Goal: Information Seeking & Learning: Compare options

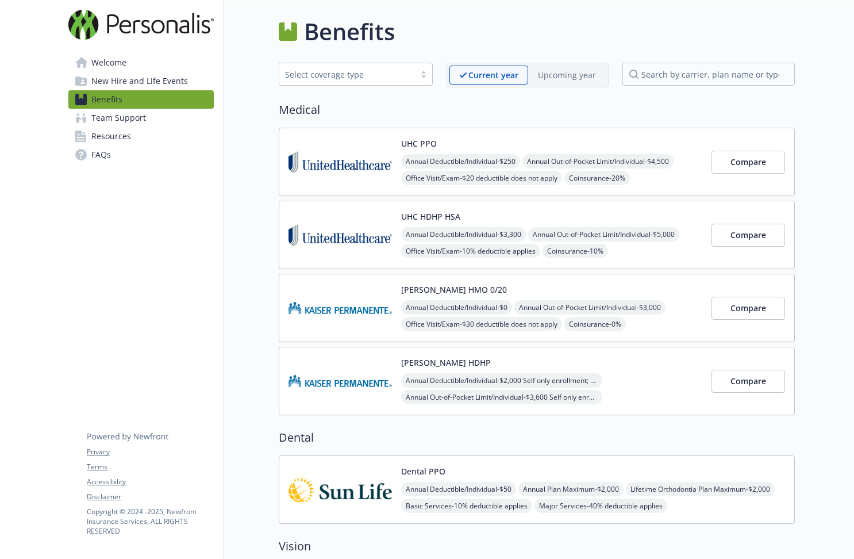
click at [131, 78] on span "New Hire and Life Events" at bounding box center [139, 81] width 97 height 18
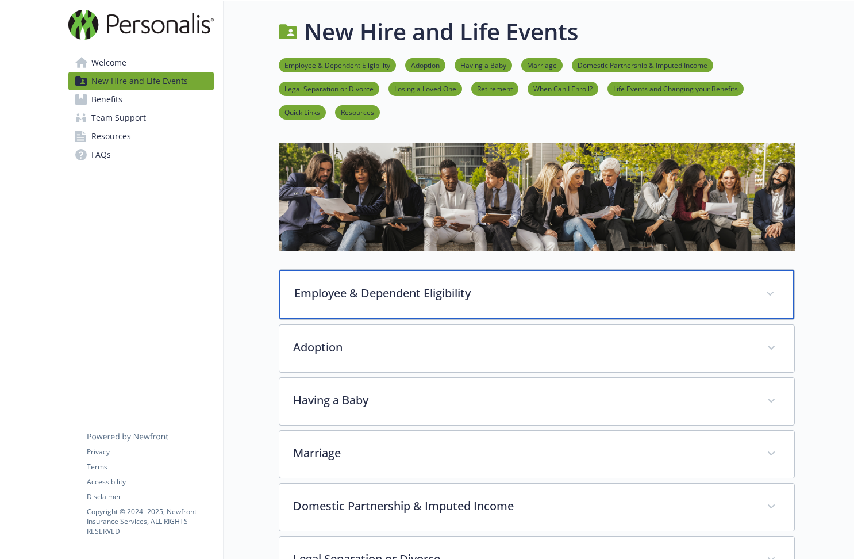
click at [398, 294] on p "Employee & Dependent Eligibility" at bounding box center [523, 293] width 458 height 17
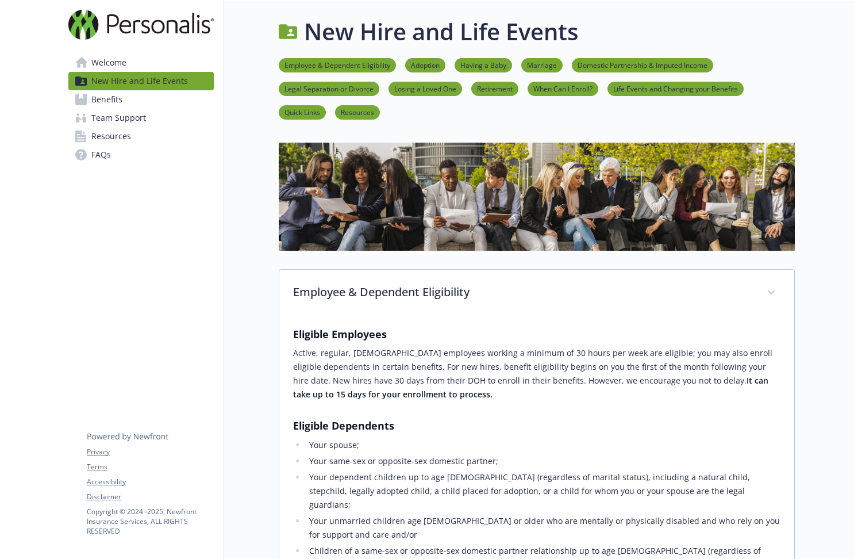
click at [137, 65] on link "Welcome" at bounding box center [140, 62] width 145 height 18
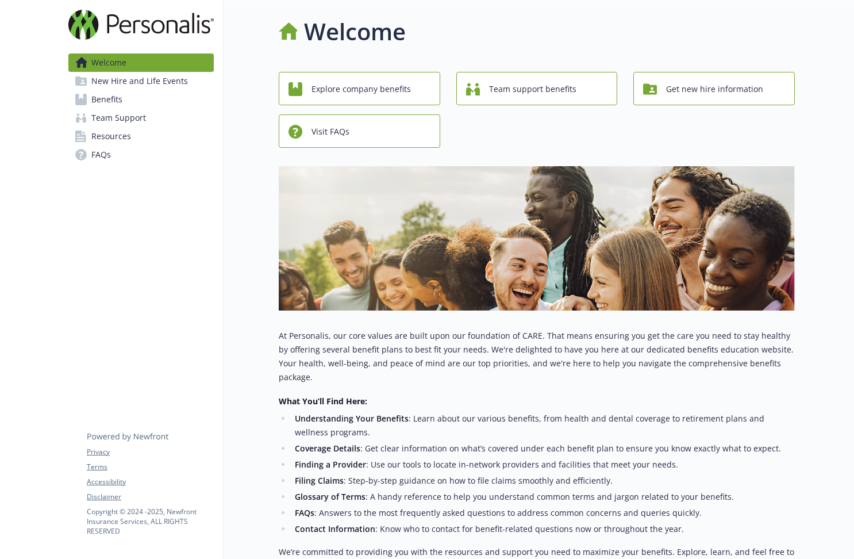
click at [121, 100] on span "Benefits" at bounding box center [106, 99] width 31 height 18
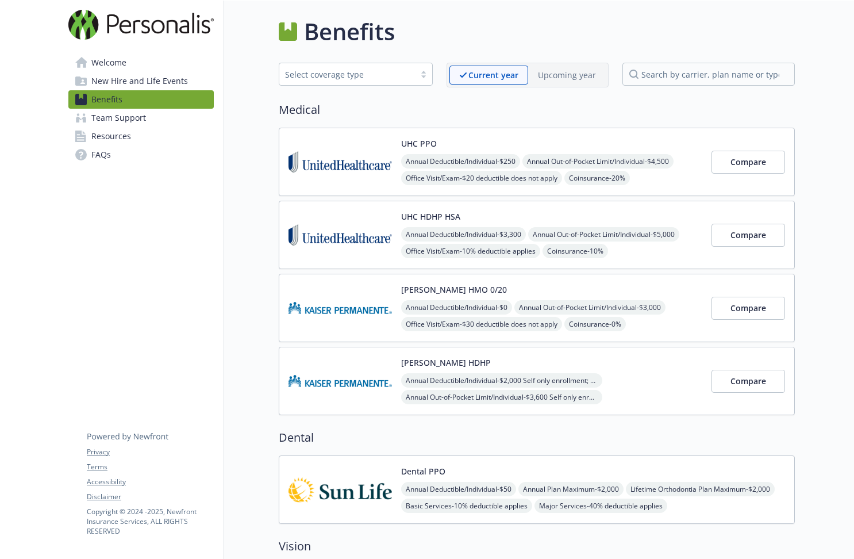
click at [431, 145] on button "UHC PPO" at bounding box center [419, 143] width 36 height 12
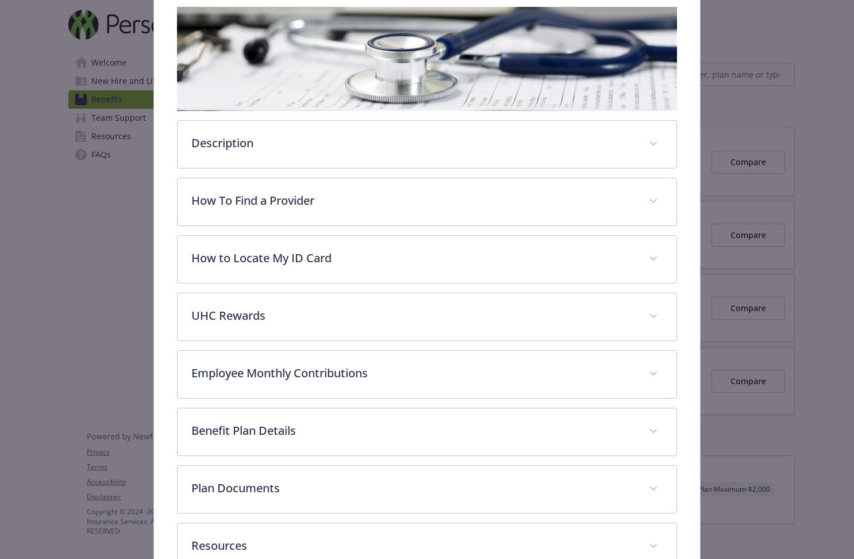
scroll to position [112, 0]
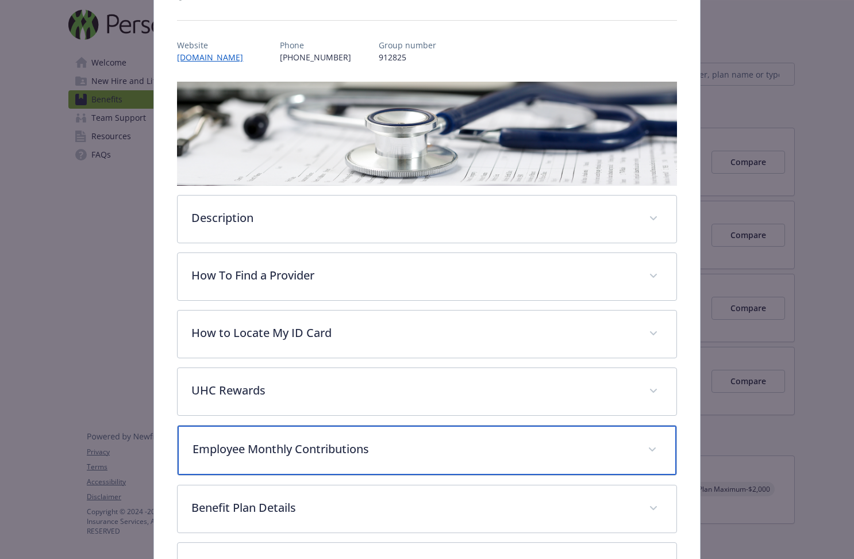
click at [398, 451] on p "Employee Monthly Contributions" at bounding box center [413, 448] width 441 height 17
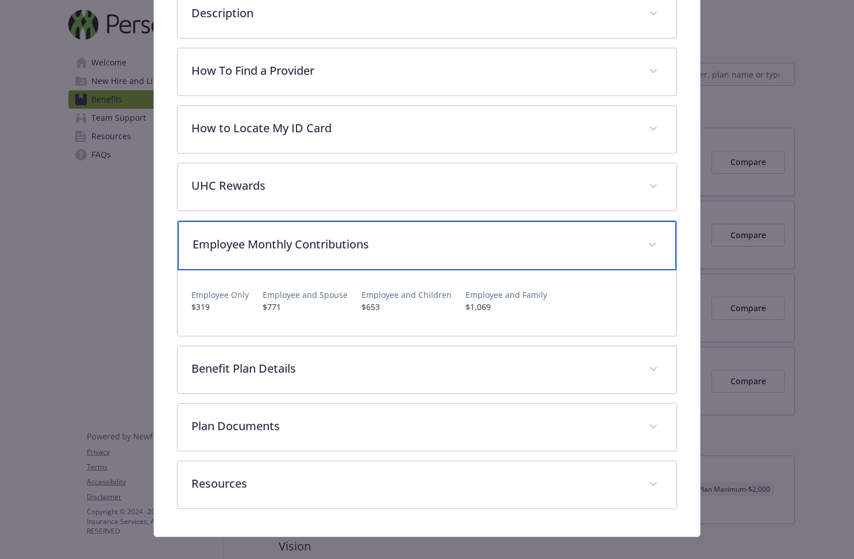
scroll to position [331, 0]
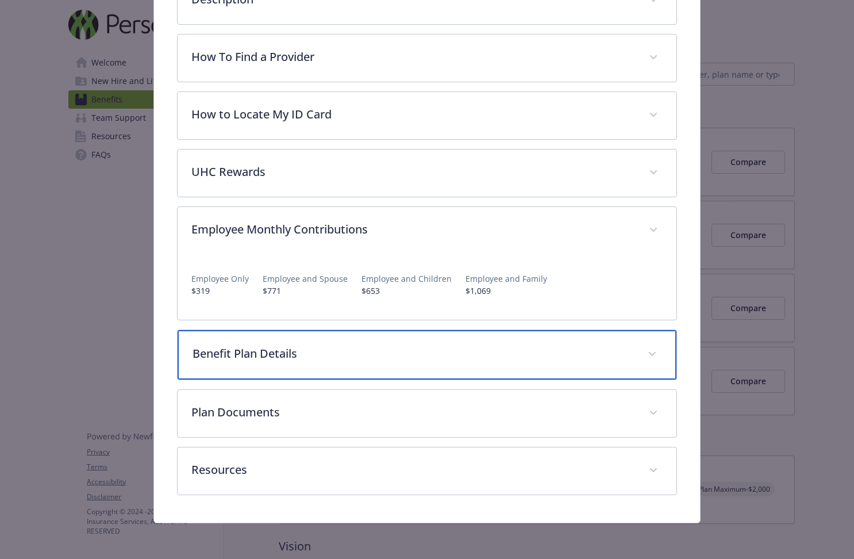
click at [450, 362] on div "Benefit Plan Details" at bounding box center [427, 354] width 498 height 49
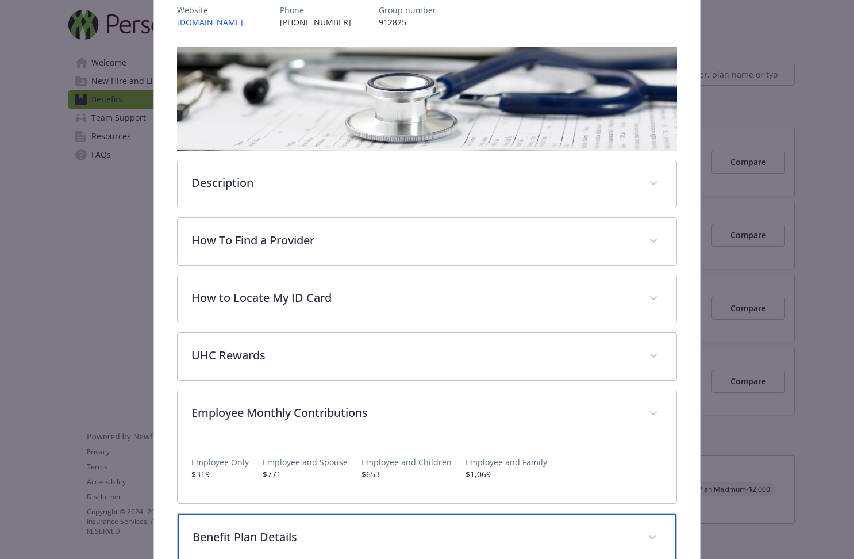
scroll to position [10, 0]
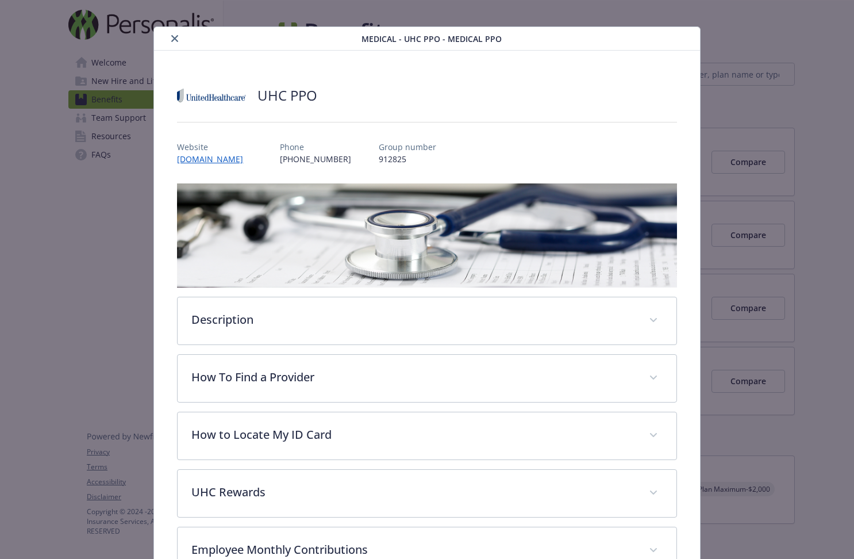
click at [174, 40] on icon "close" at bounding box center [174, 38] width 7 height 7
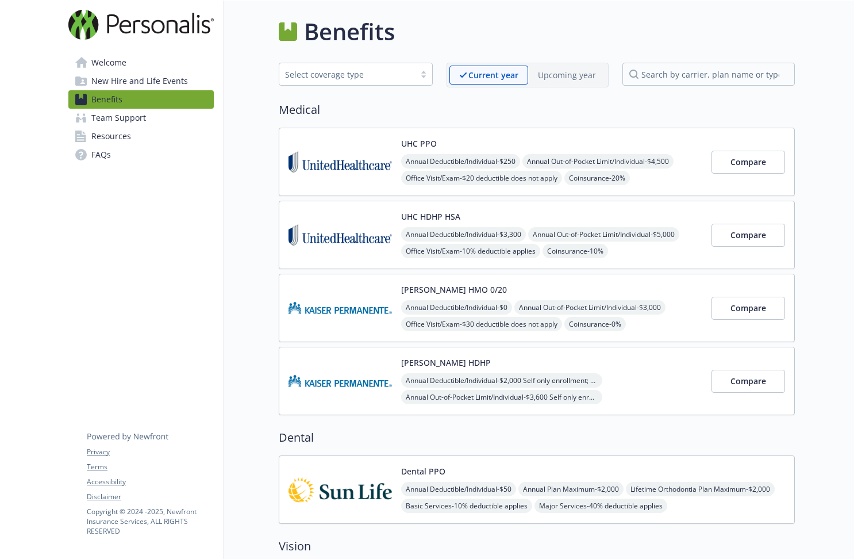
click at [420, 362] on button "[PERSON_NAME] HDHP" at bounding box center [446, 362] width 90 height 12
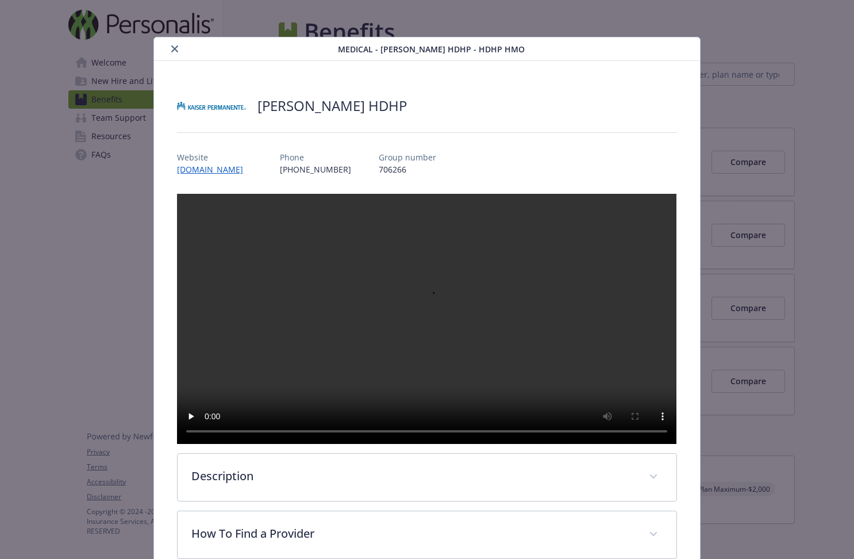
scroll to position [34, 0]
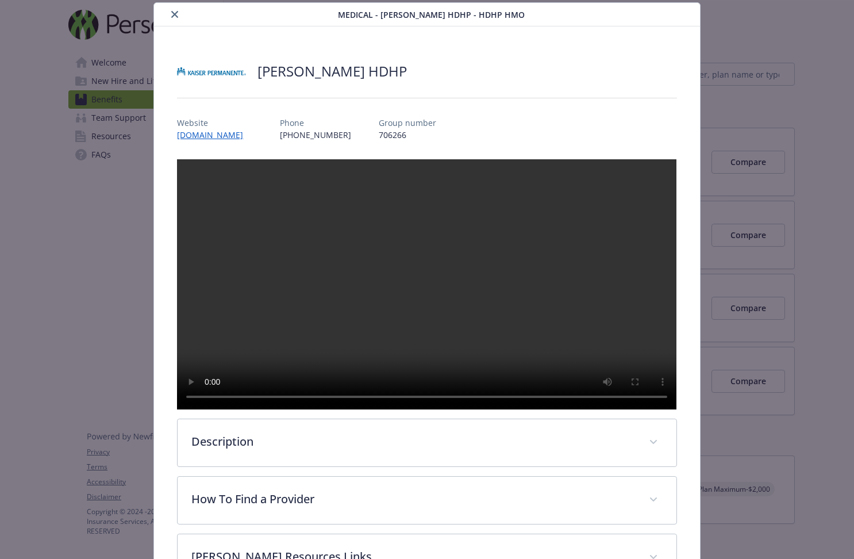
click at [171, 13] on icon "close" at bounding box center [174, 14] width 7 height 7
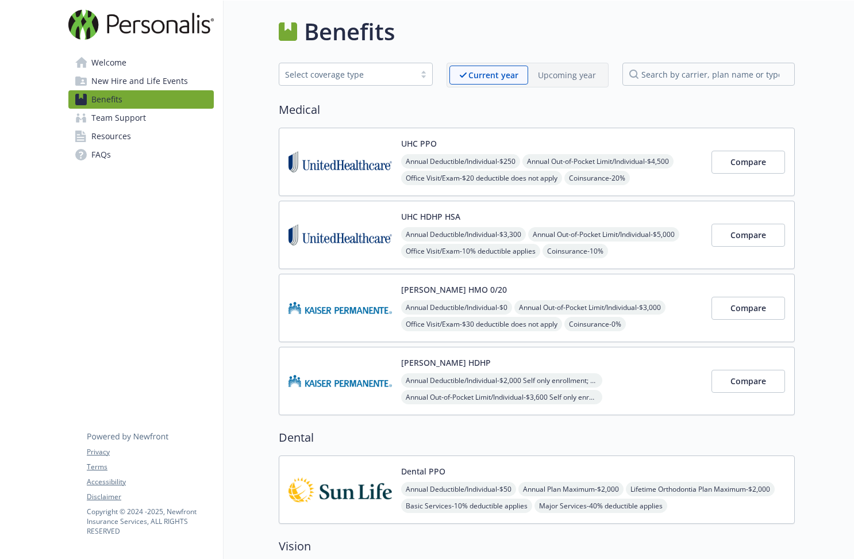
click at [444, 290] on button "[PERSON_NAME] HMO 0/20" at bounding box center [454, 289] width 106 height 12
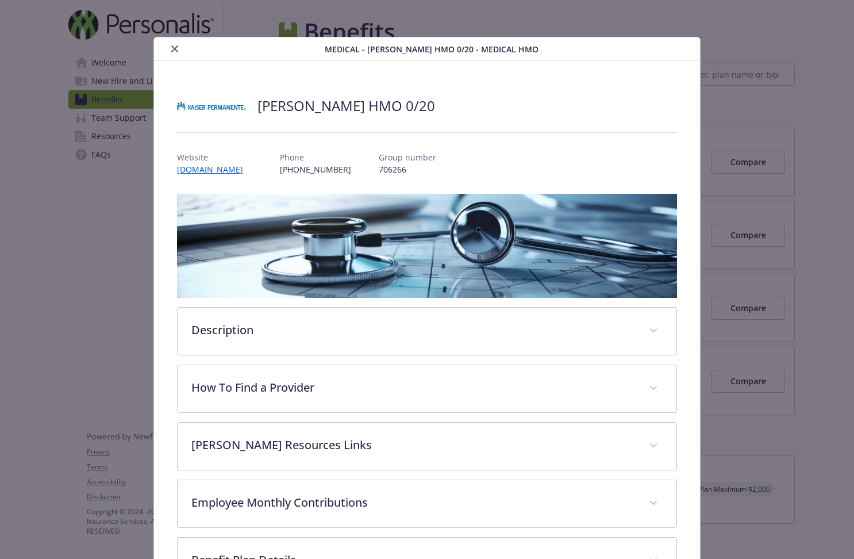
scroll to position [34, 0]
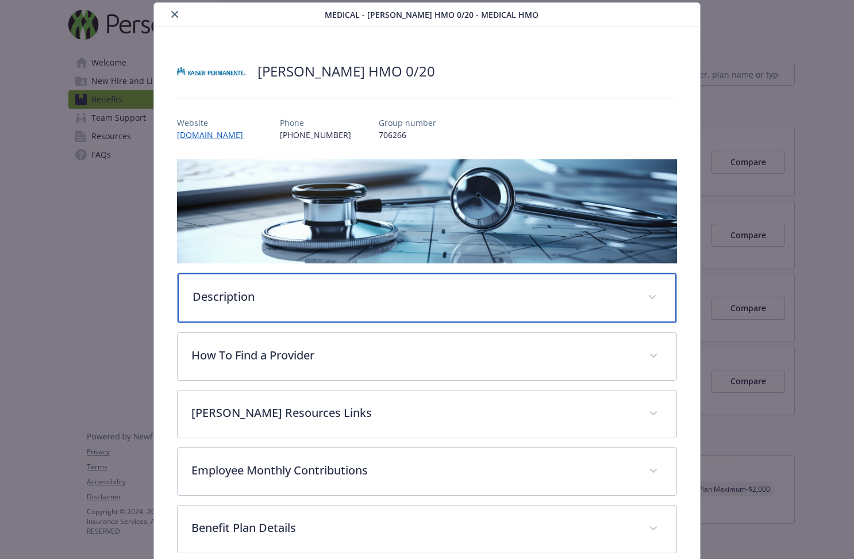
click at [283, 300] on p "Description" at bounding box center [413, 296] width 441 height 17
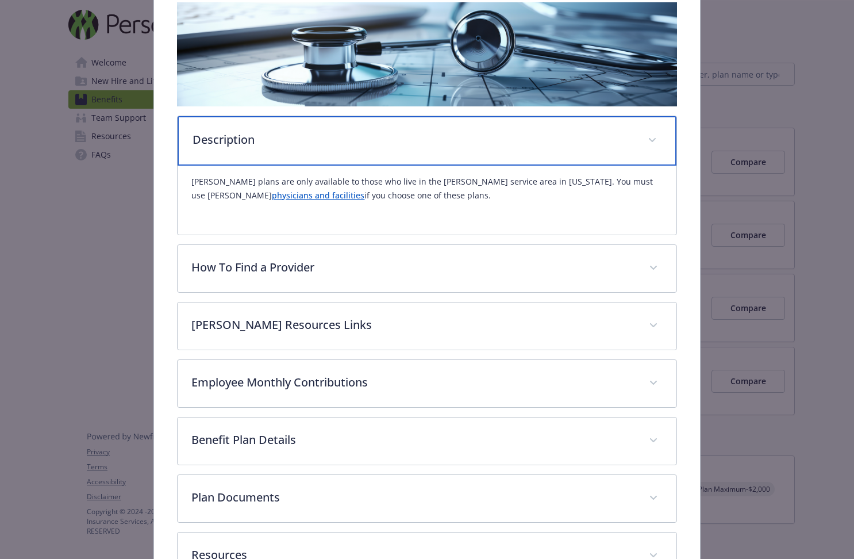
scroll to position [214, 0]
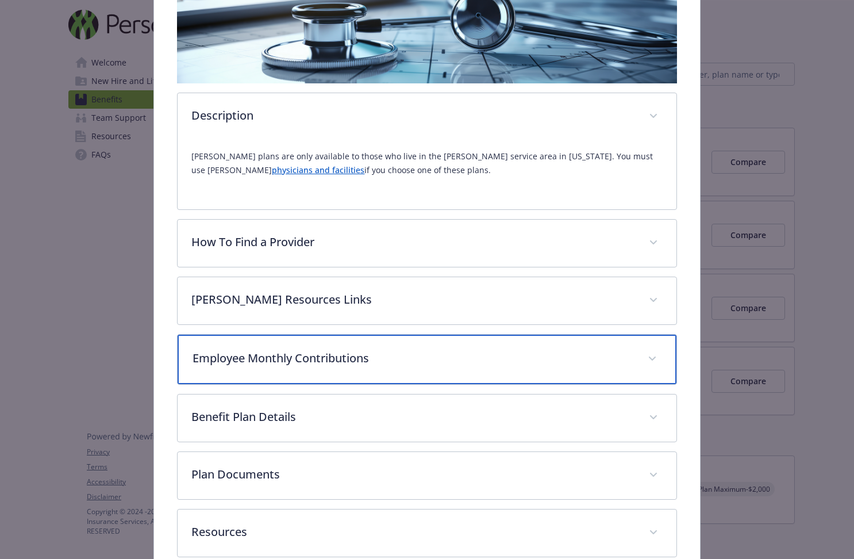
click at [415, 360] on p "Employee Monthly Contributions" at bounding box center [413, 358] width 441 height 17
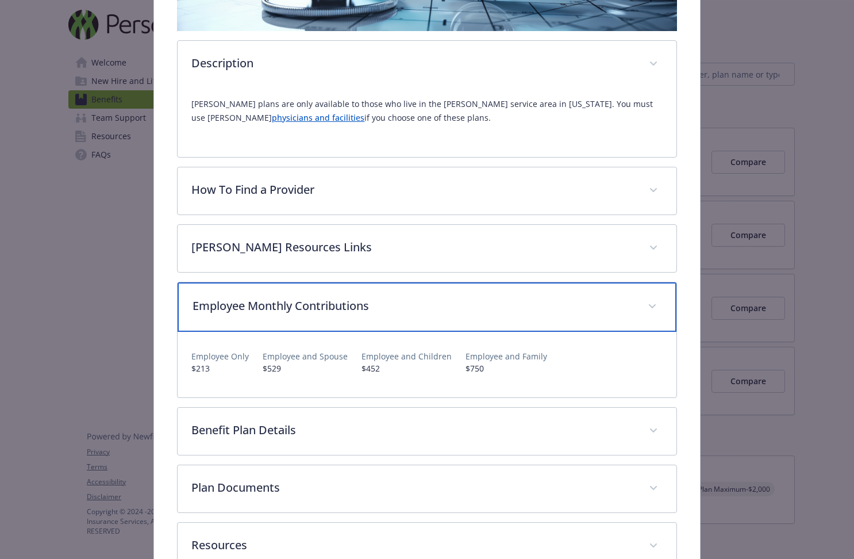
scroll to position [342, 0]
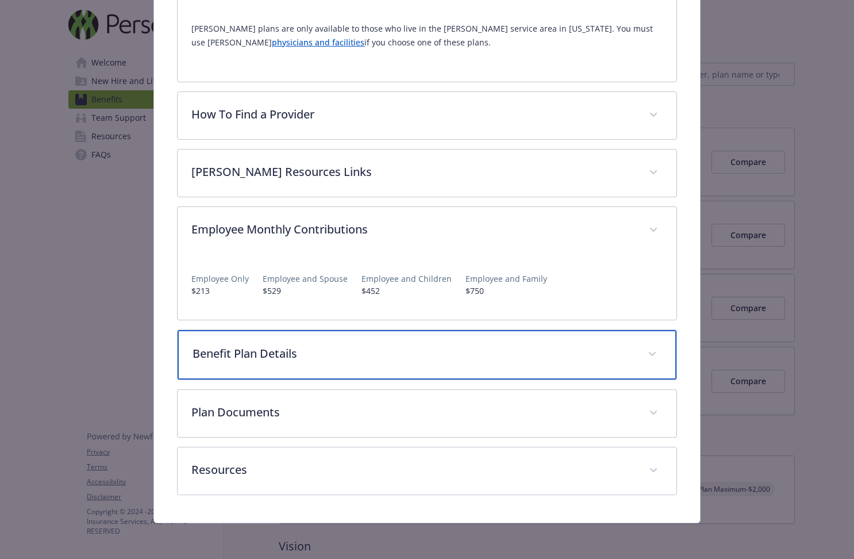
click at [353, 358] on p "Benefit Plan Details" at bounding box center [413, 353] width 441 height 17
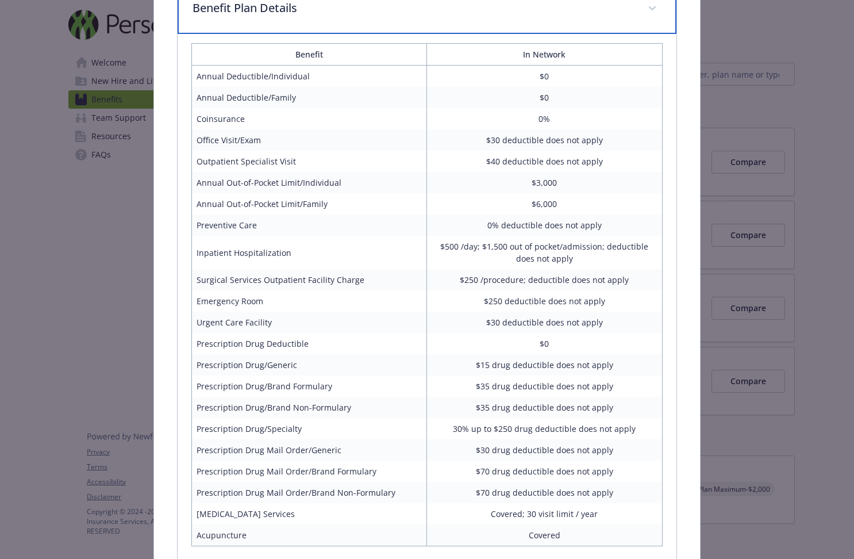
scroll to position [877, 0]
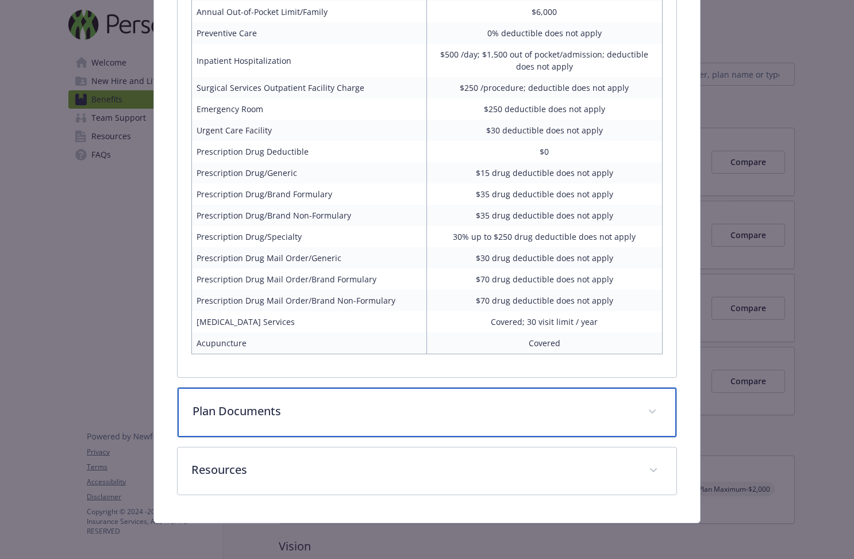
click at [460, 408] on p "Plan Documents" at bounding box center [413, 410] width 441 height 17
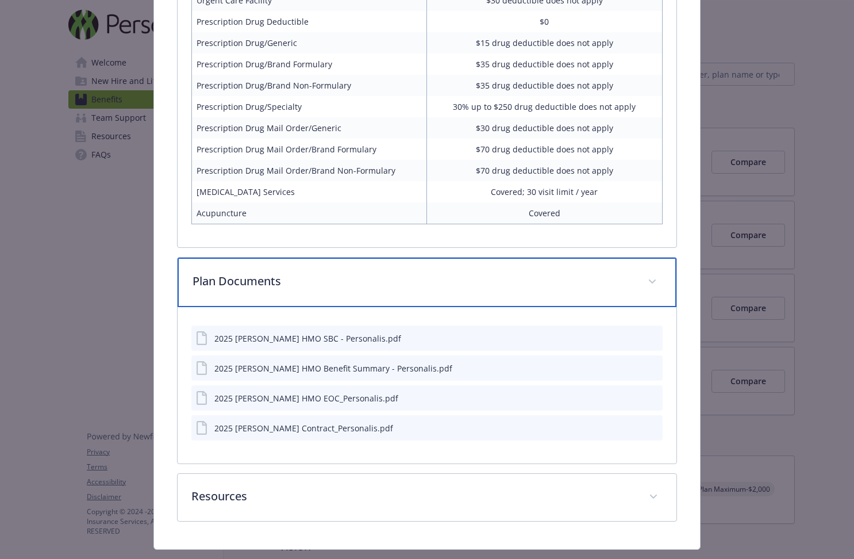
scroll to position [1034, 0]
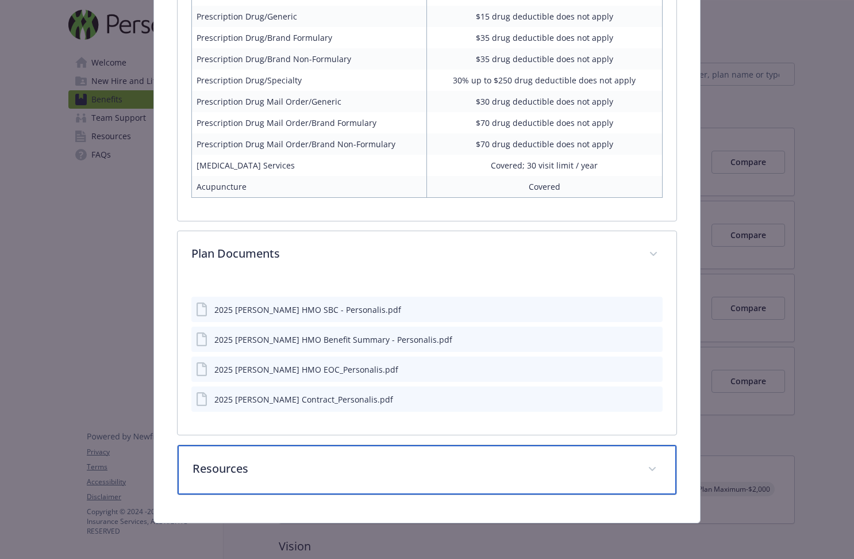
click at [450, 469] on p "Resources" at bounding box center [413, 468] width 441 height 17
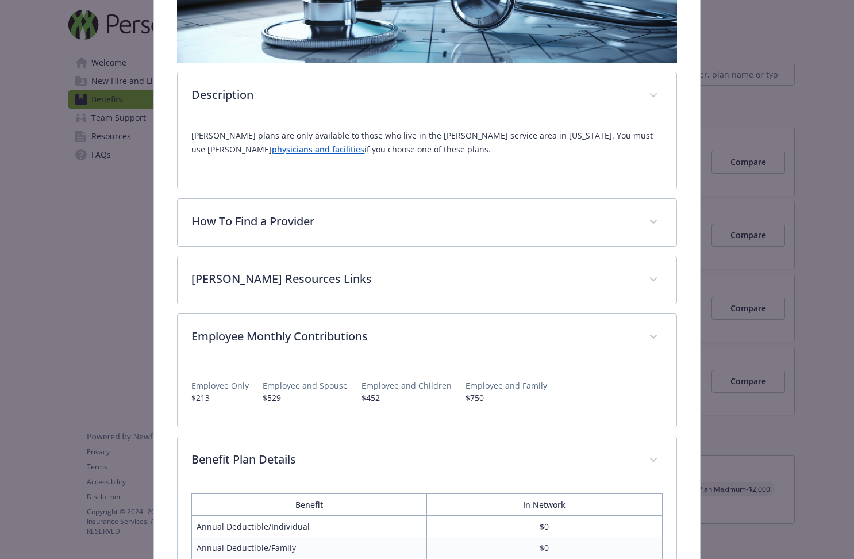
scroll to position [0, 0]
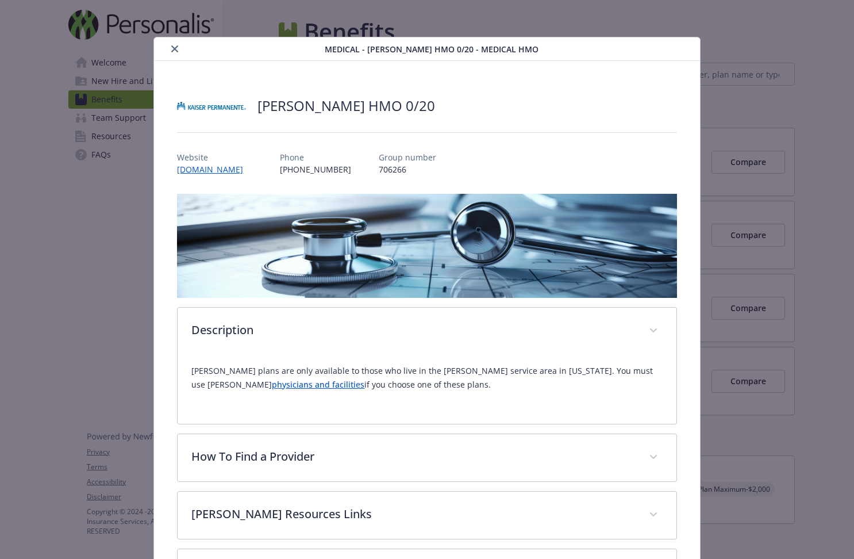
click at [176, 50] on icon "close" at bounding box center [174, 48] width 7 height 7
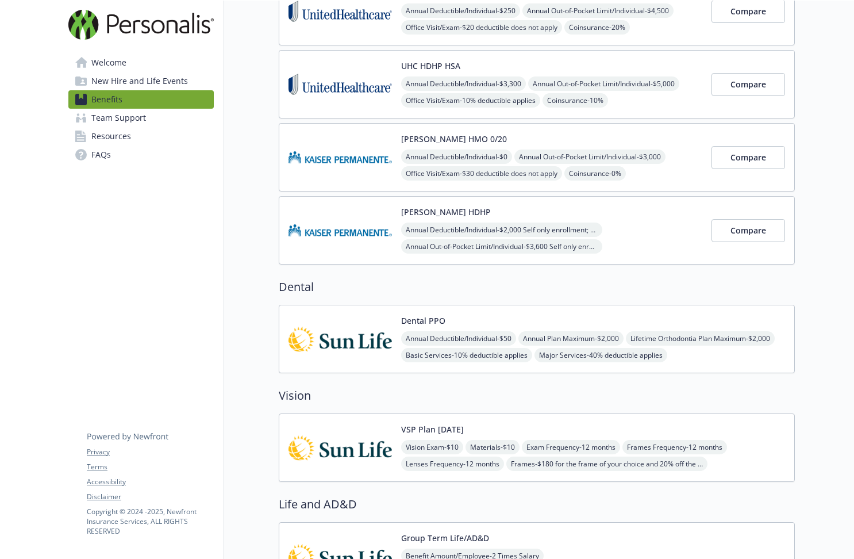
scroll to position [163, 0]
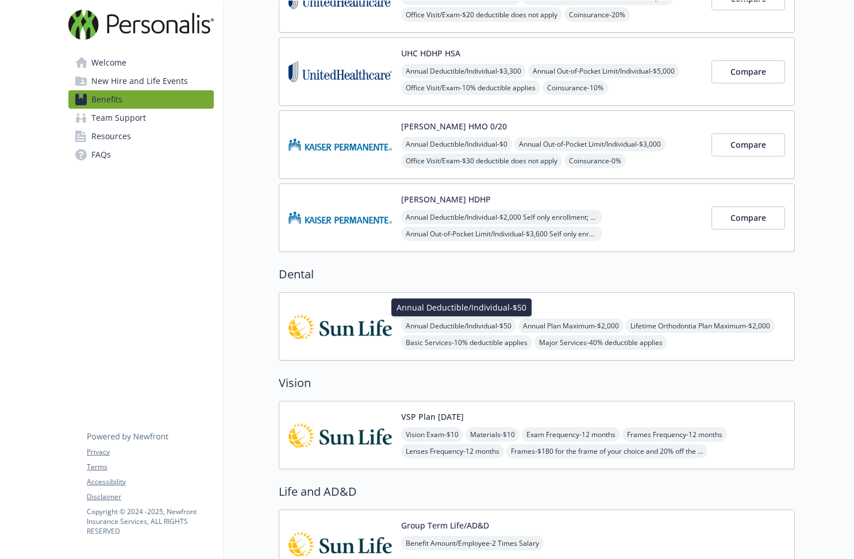
click at [469, 327] on span "Annual Deductible/Individual - $50" at bounding box center [458, 326] width 115 height 14
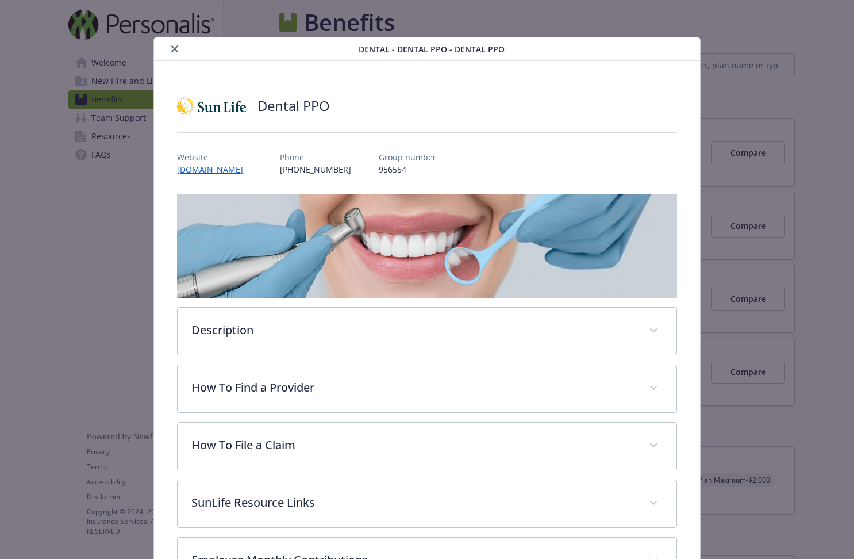
scroll to position [34, 0]
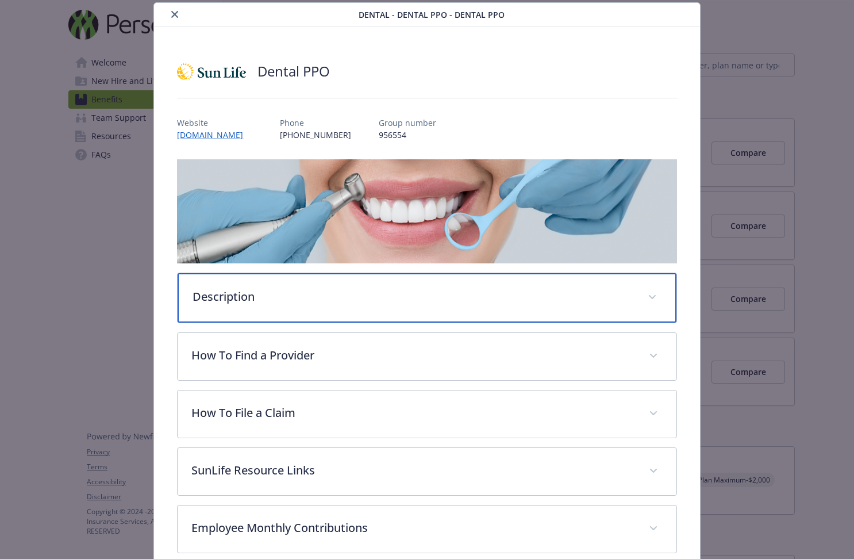
click at [432, 301] on p "Description" at bounding box center [413, 296] width 441 height 17
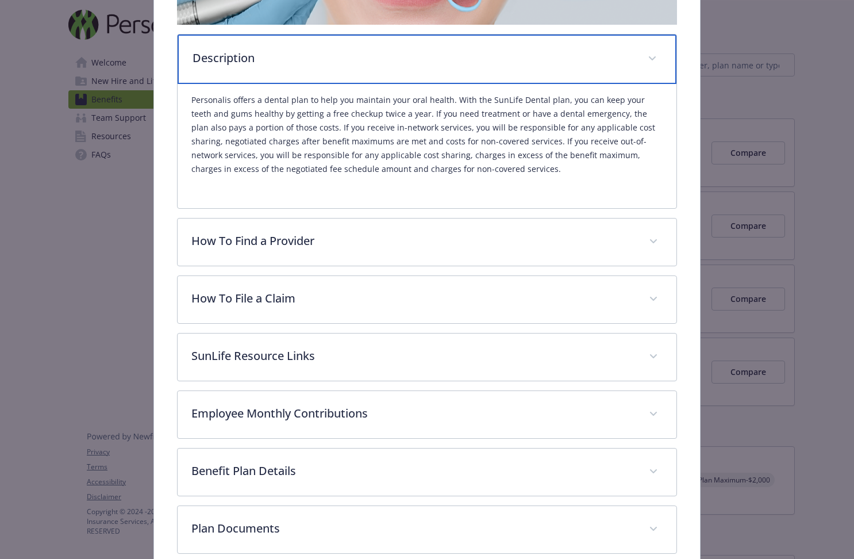
scroll to position [356, 0]
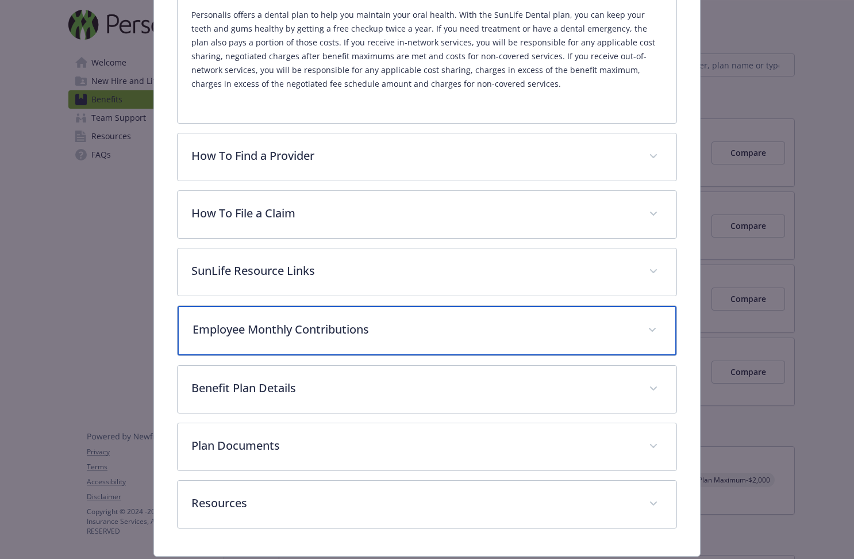
click at [373, 331] on p "Employee Monthly Contributions" at bounding box center [413, 329] width 441 height 17
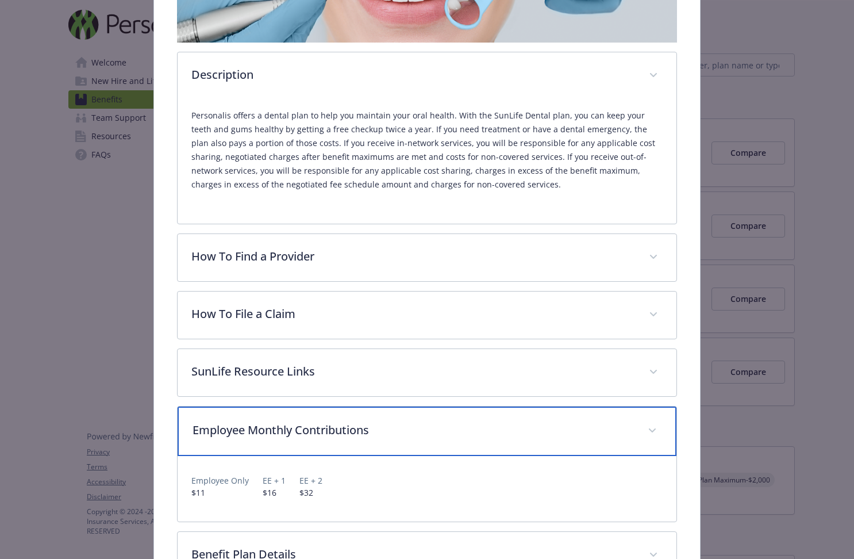
scroll to position [33, 0]
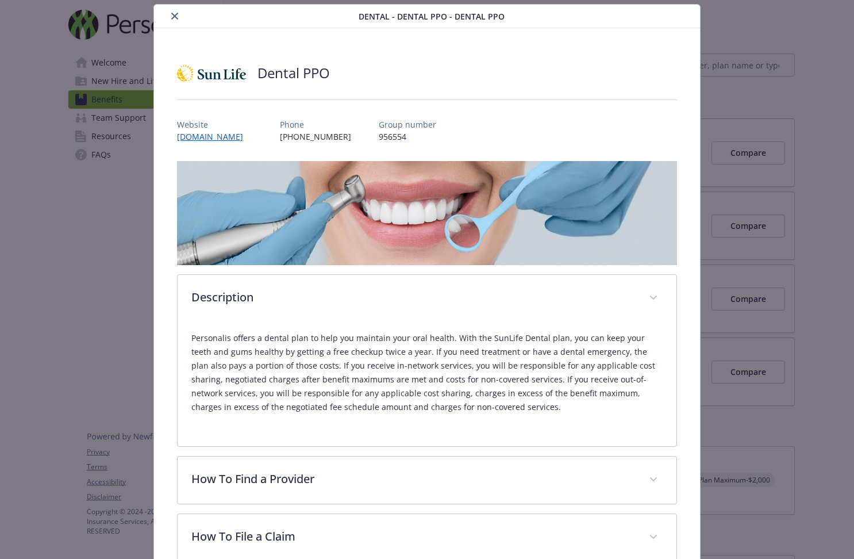
click at [175, 18] on icon "close" at bounding box center [174, 16] width 7 height 7
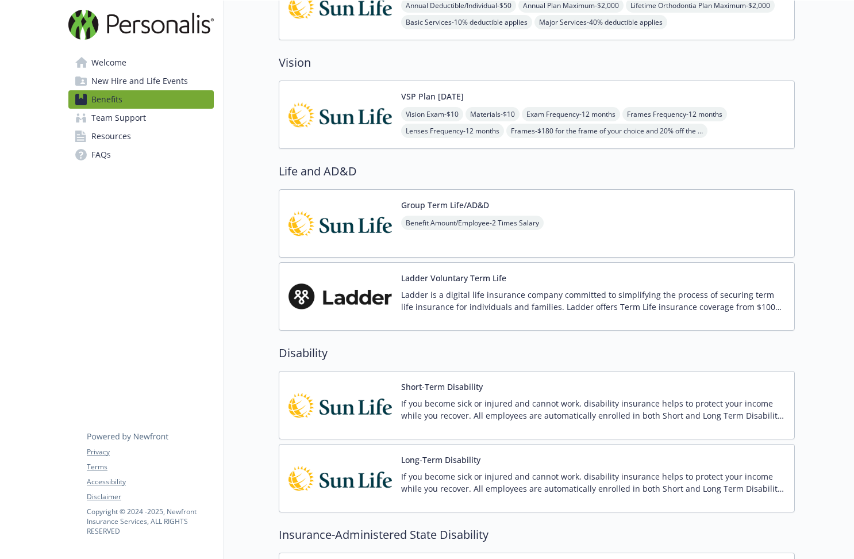
scroll to position [444, 0]
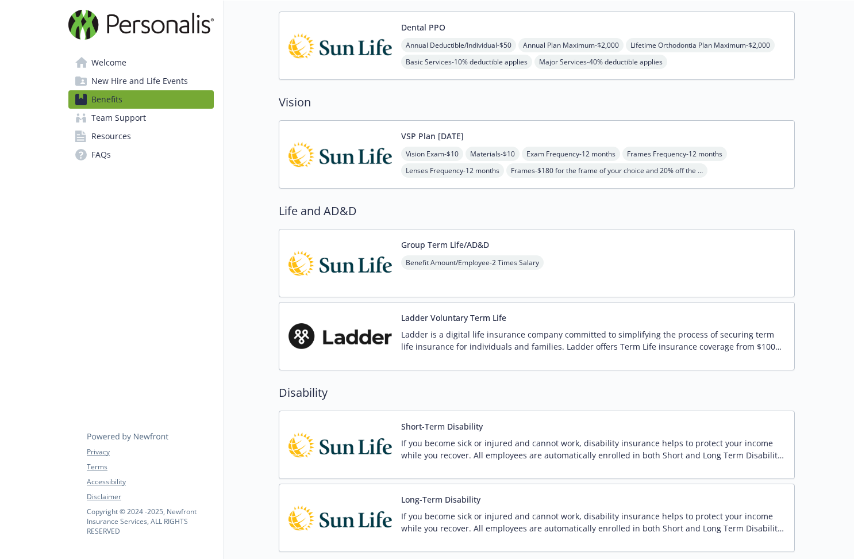
click at [439, 137] on button "VSP Plan [DATE]" at bounding box center [432, 136] width 63 height 12
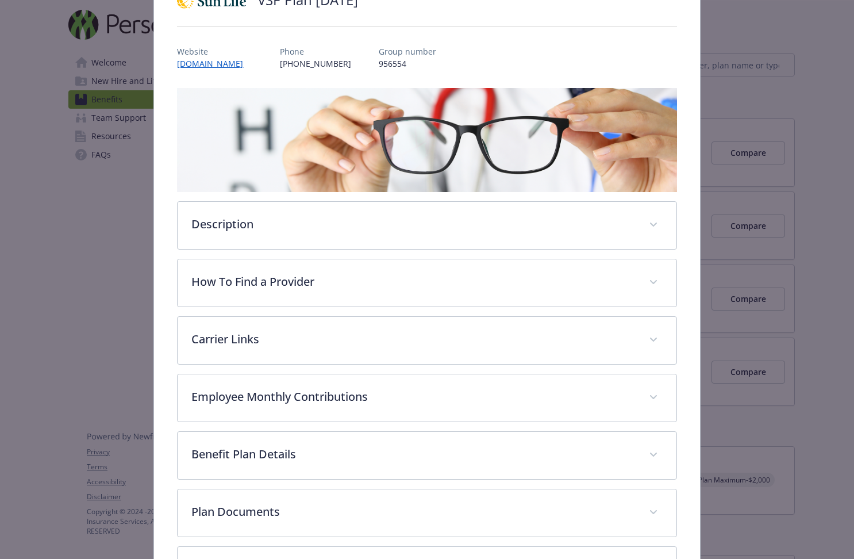
scroll to position [117, 0]
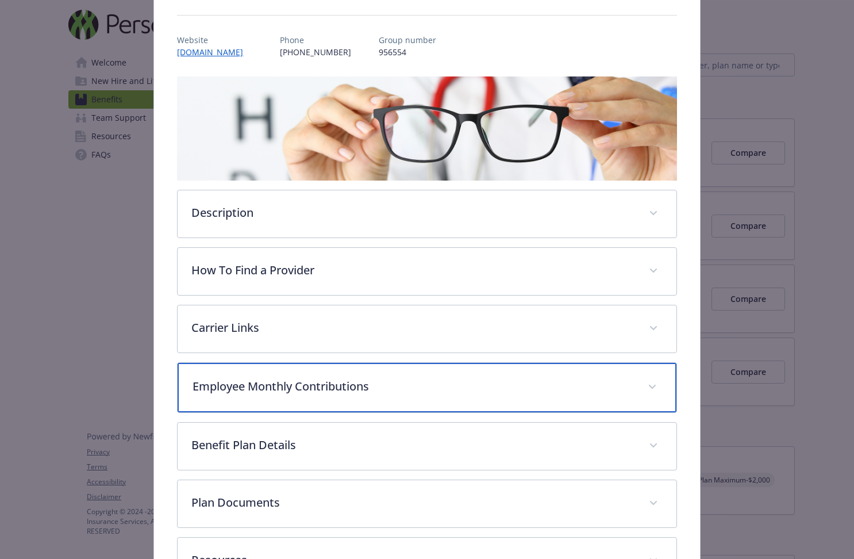
click at [420, 388] on p "Employee Monthly Contributions" at bounding box center [413, 386] width 441 height 17
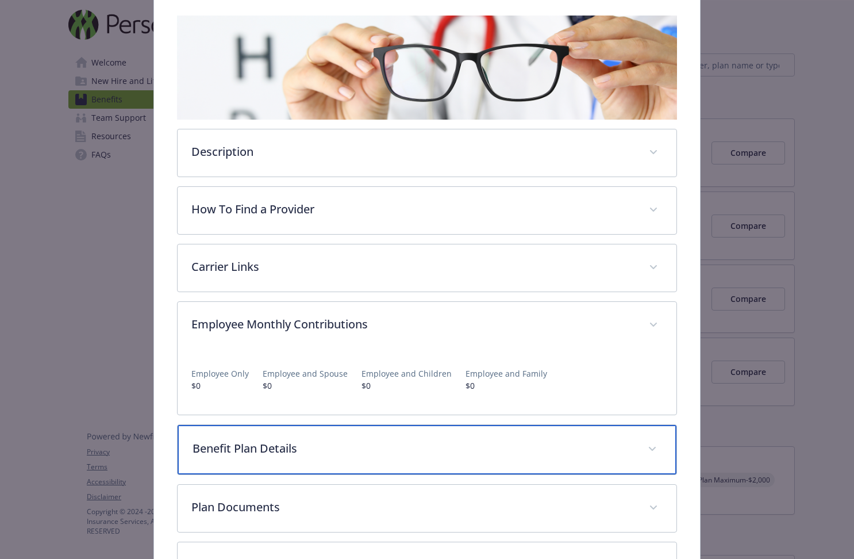
click at [404, 451] on p "Benefit Plan Details" at bounding box center [413, 448] width 441 height 17
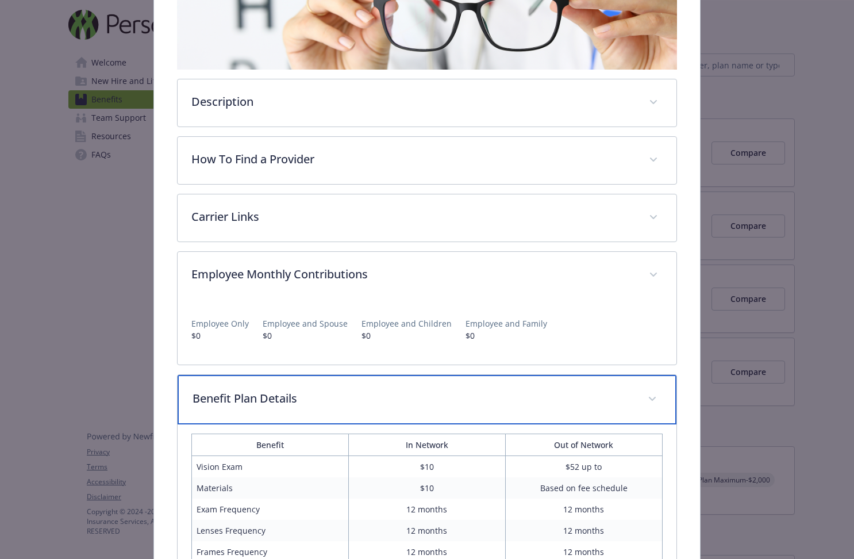
scroll to position [0, 0]
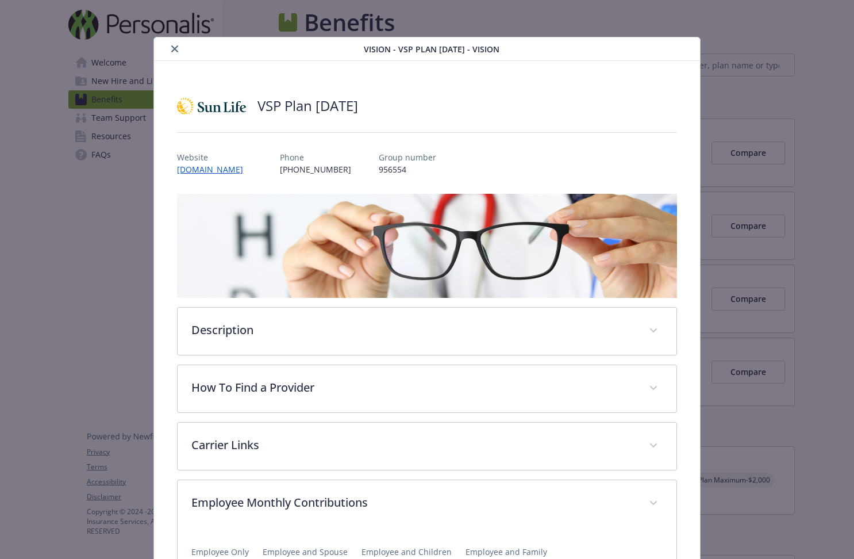
click at [176, 49] on icon "close" at bounding box center [174, 48] width 7 height 7
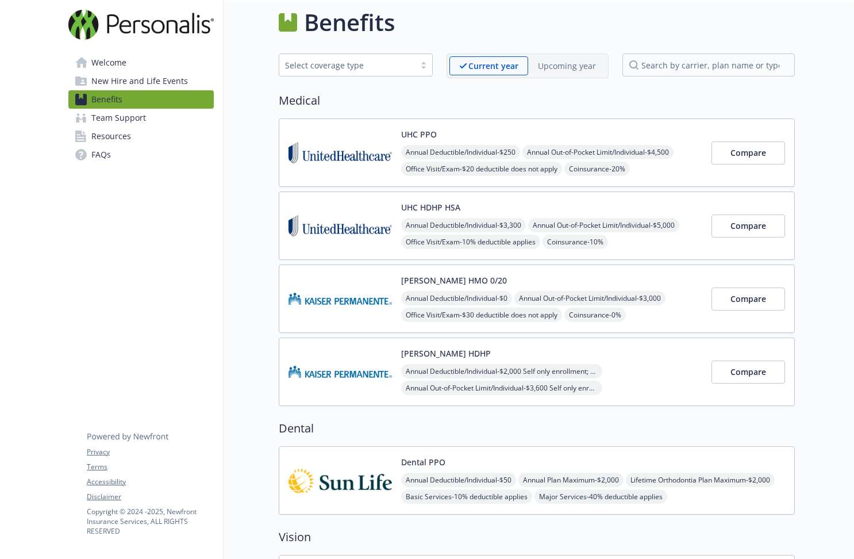
click at [431, 465] on button "Dental PPO" at bounding box center [423, 462] width 44 height 12
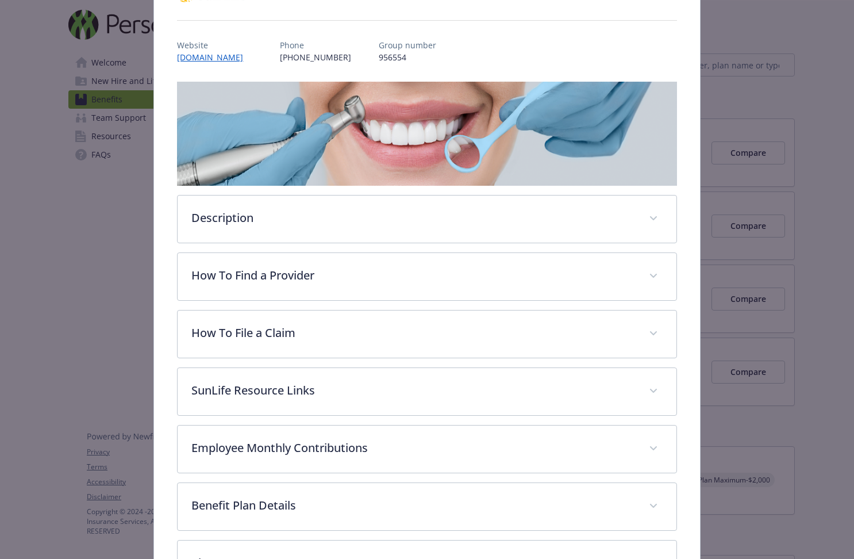
scroll to position [114, 0]
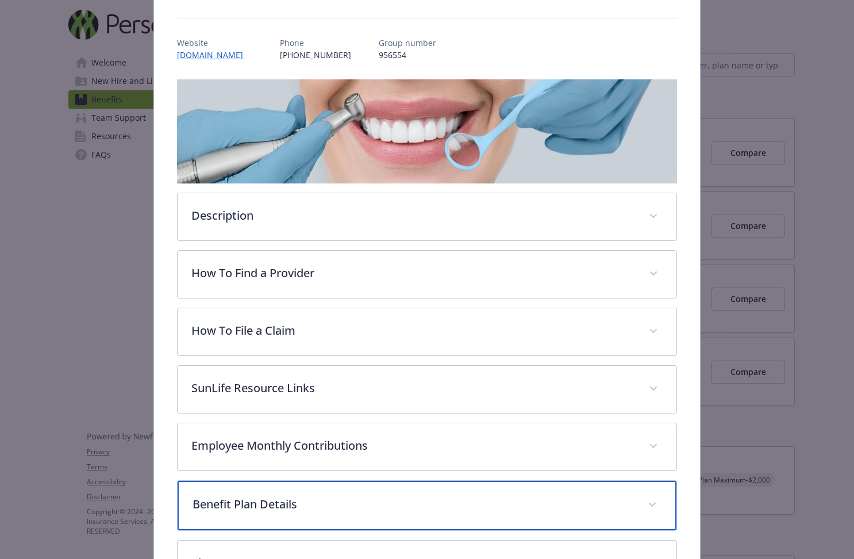
click at [301, 500] on p "Benefit Plan Details" at bounding box center [413, 504] width 441 height 17
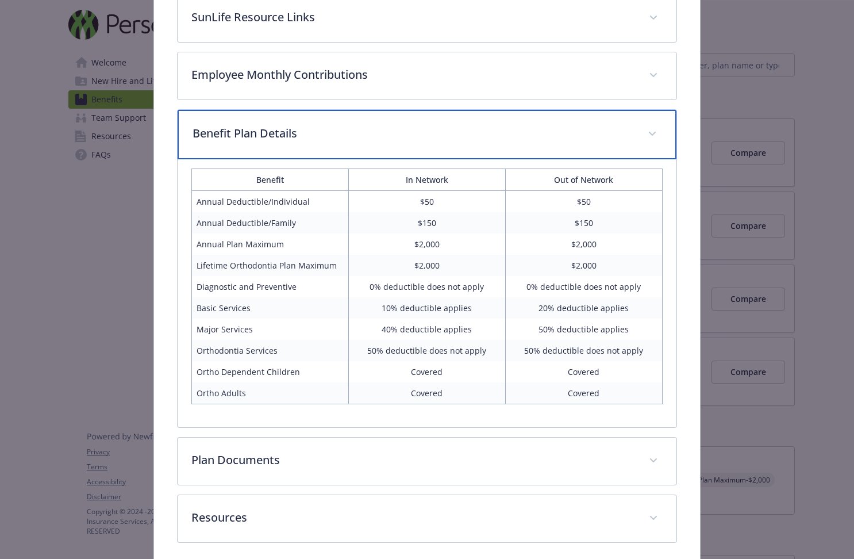
scroll to position [533, 0]
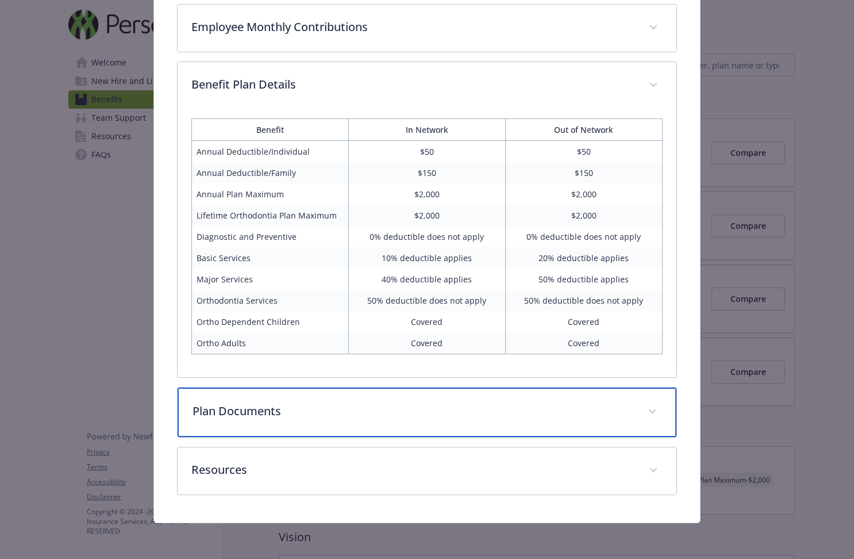
click at [393, 416] on p "Plan Documents" at bounding box center [413, 410] width 441 height 17
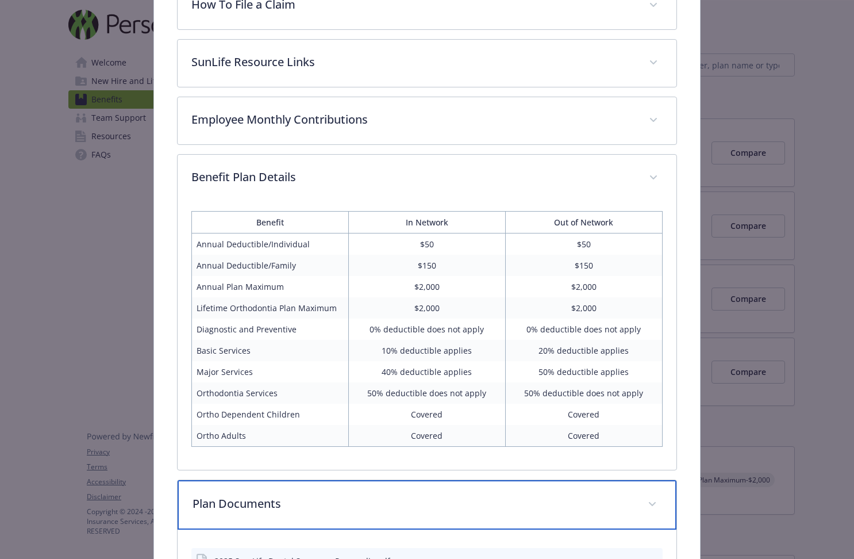
scroll to position [363, 0]
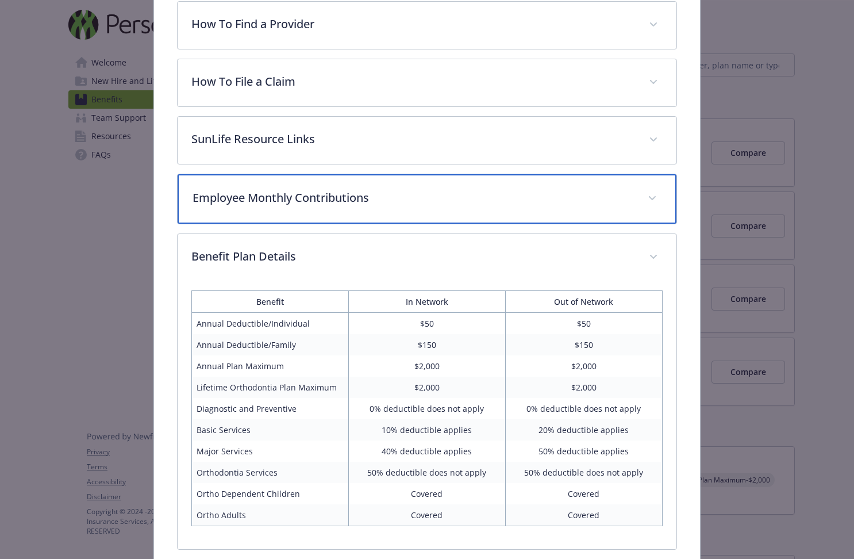
click at [352, 197] on p "Employee Monthly Contributions" at bounding box center [413, 197] width 441 height 17
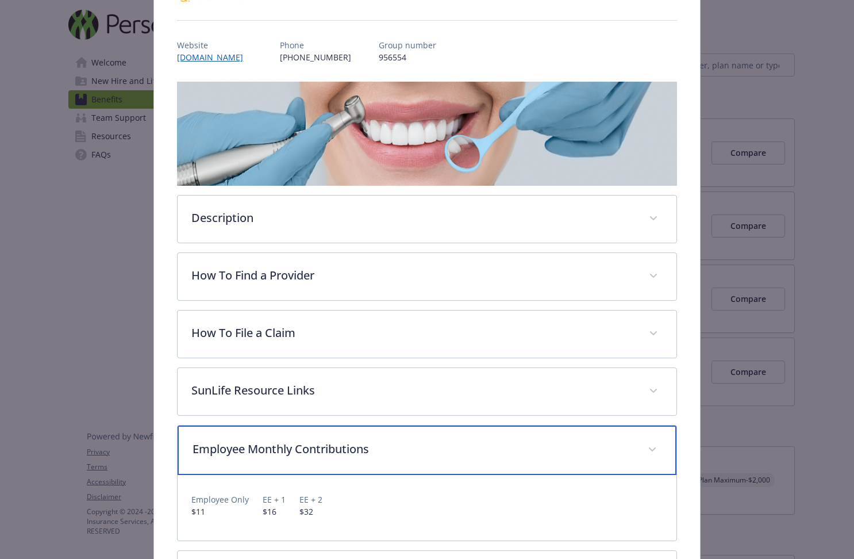
scroll to position [0, 0]
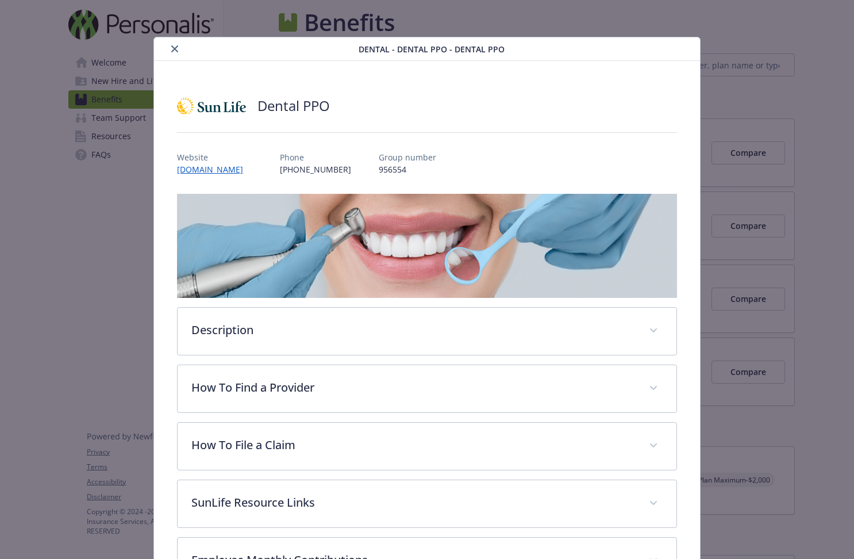
click at [174, 50] on icon "close" at bounding box center [174, 48] width 7 height 7
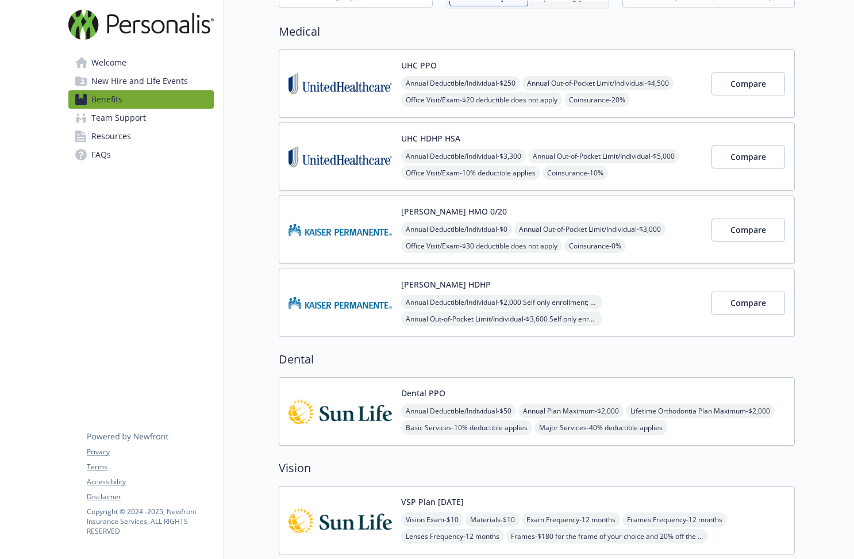
scroll to position [56, 0]
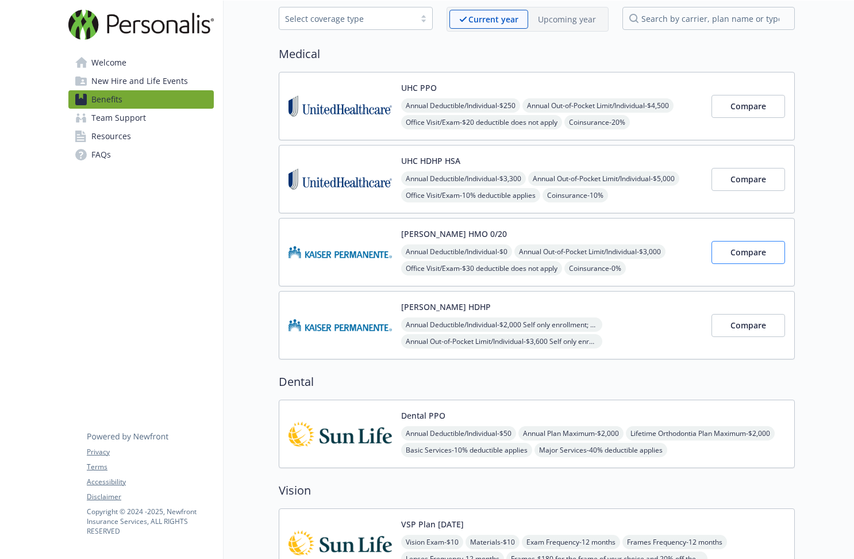
click at [750, 253] on span "Compare" at bounding box center [749, 252] width 36 height 11
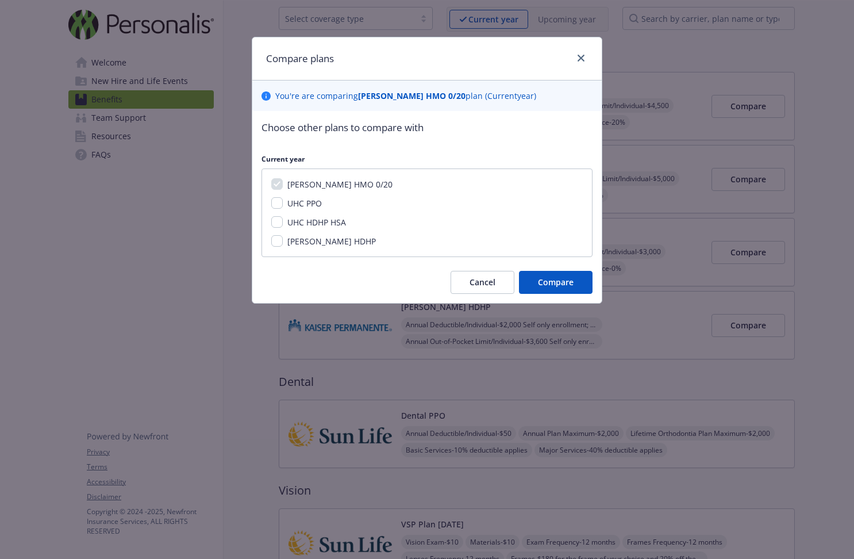
click at [279, 205] on input "UHC PPO" at bounding box center [276, 202] width 11 height 11
checkbox input "true"
click at [569, 279] on span "Compare" at bounding box center [556, 282] width 36 height 11
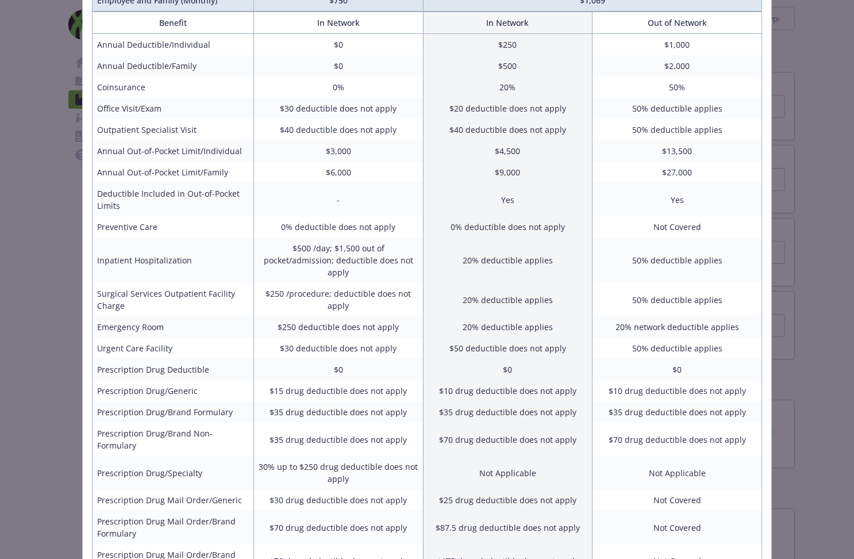
scroll to position [0, 0]
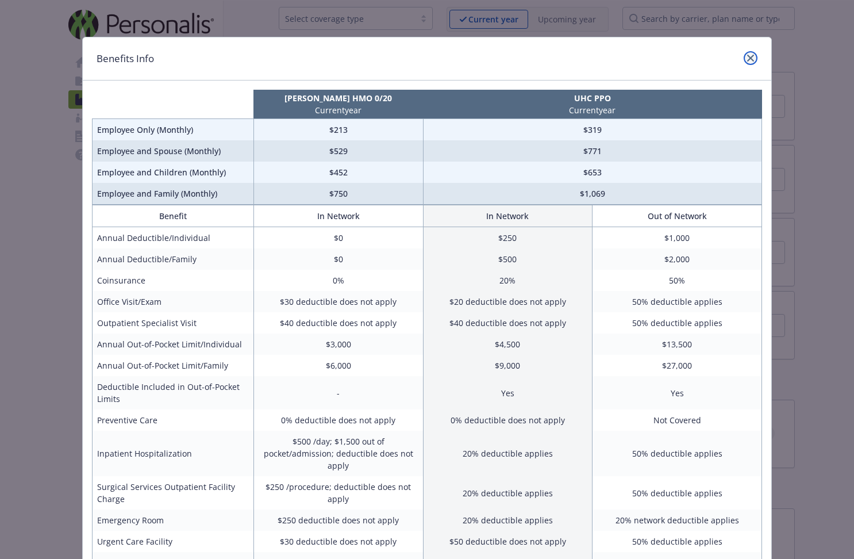
click at [747, 62] on link "close" at bounding box center [751, 58] width 14 height 14
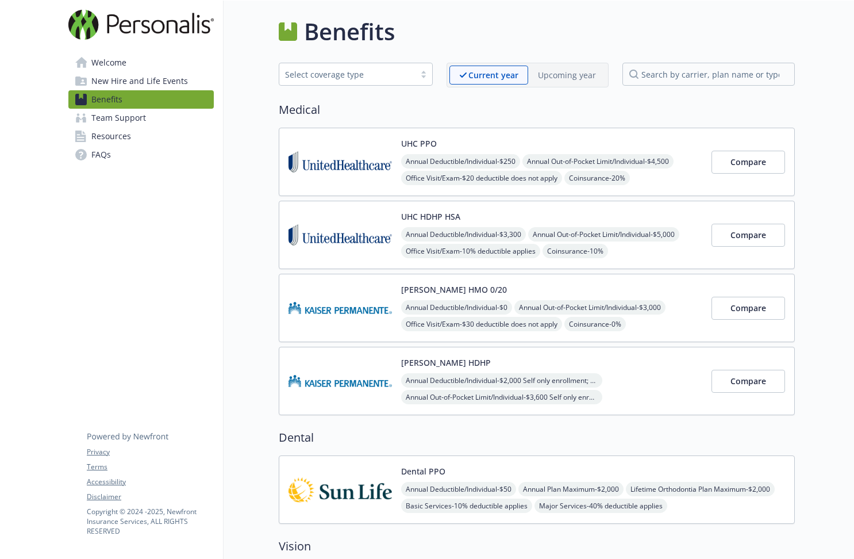
click at [430, 214] on button "UHC HDHP HSA" at bounding box center [430, 216] width 59 height 12
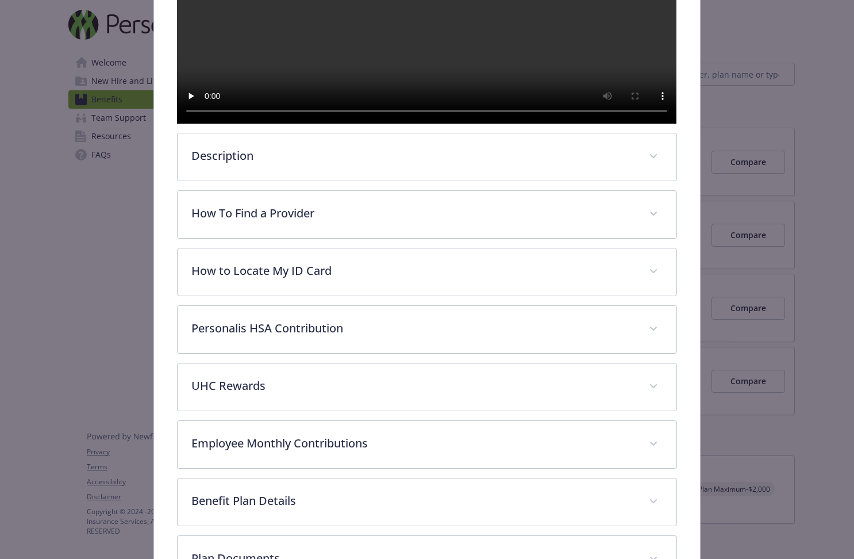
scroll to position [390, 0]
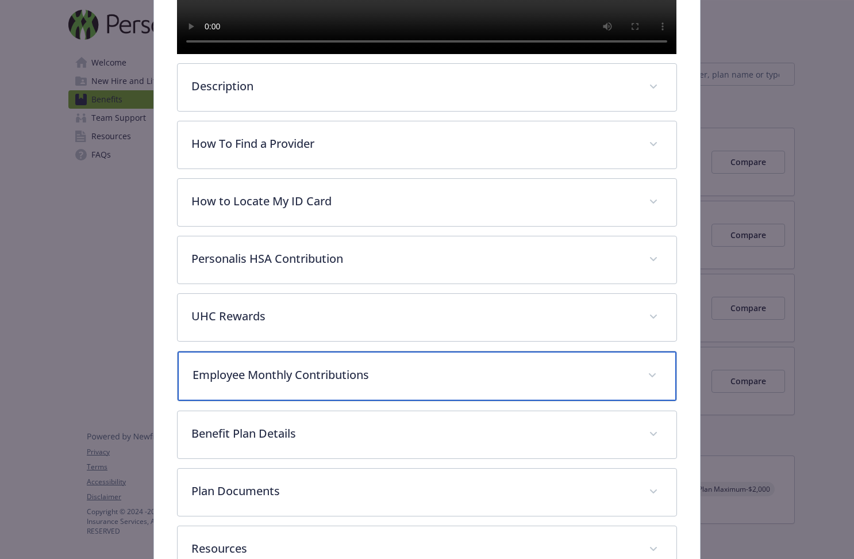
click at [442, 383] on p "Employee Monthly Contributions" at bounding box center [413, 374] width 441 height 17
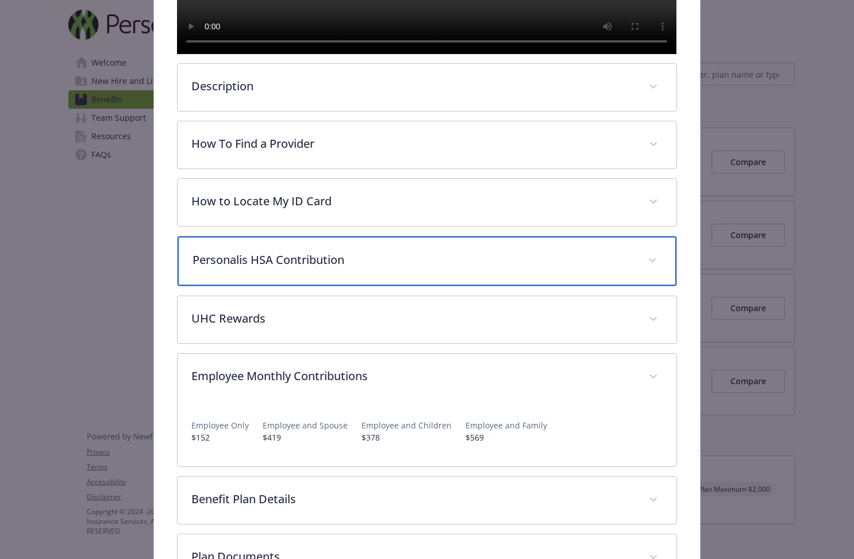
click at [369, 268] on p "Personalis HSA Contribution" at bounding box center [413, 259] width 441 height 17
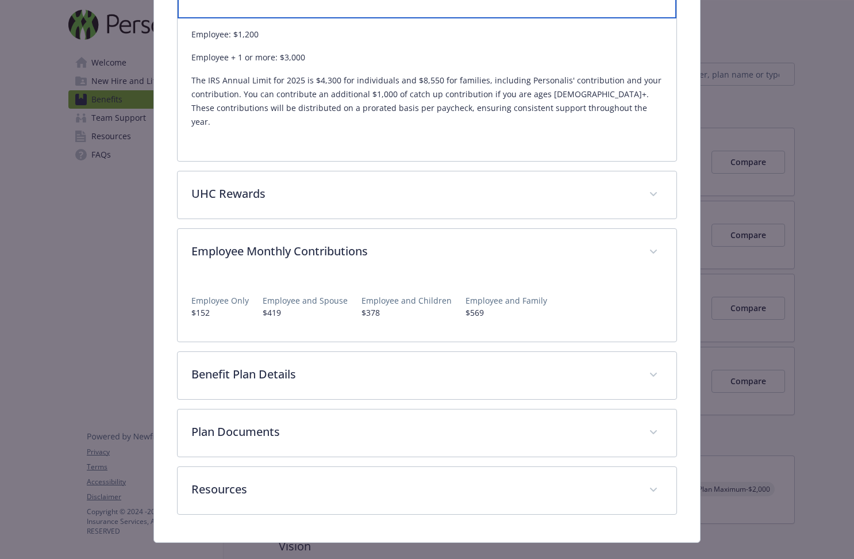
scroll to position [673, 0]
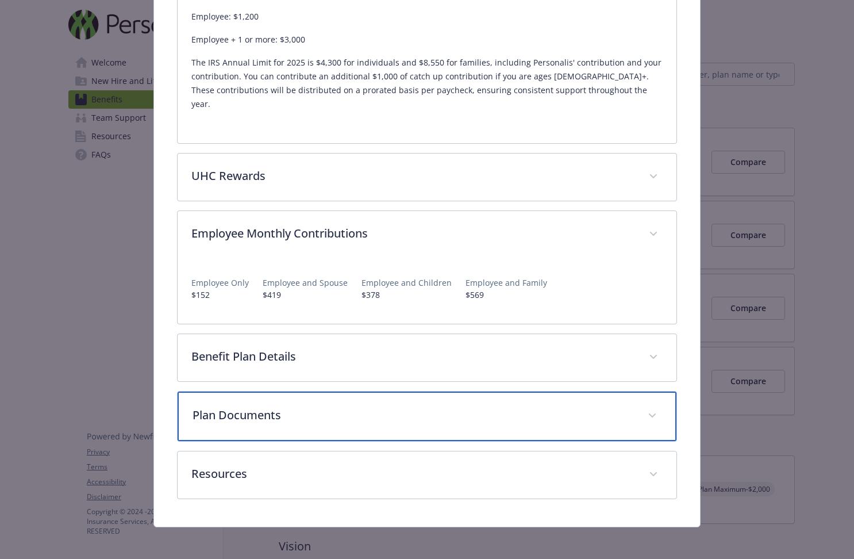
click at [302, 424] on p "Plan Documents" at bounding box center [413, 414] width 441 height 17
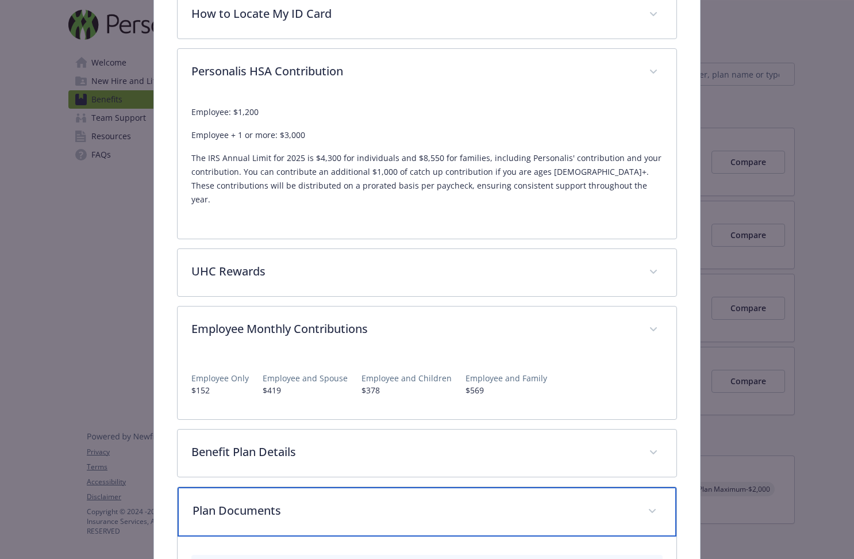
scroll to position [848, 0]
